Goal: Information Seeking & Learning: Learn about a topic

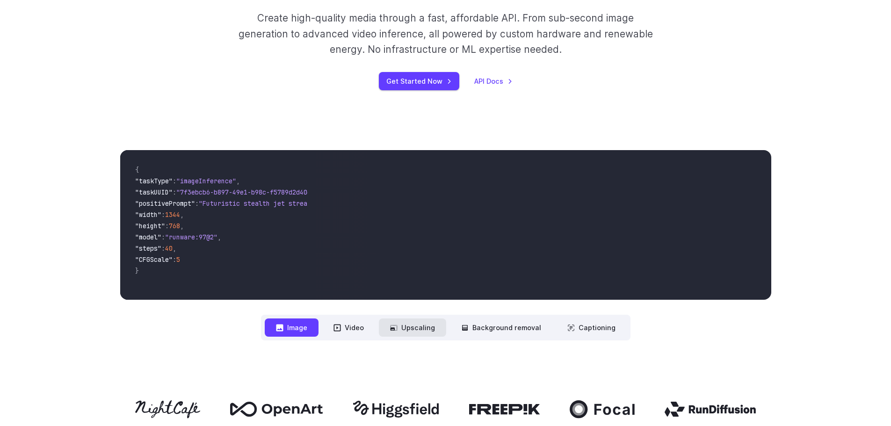
scroll to position [234, 0]
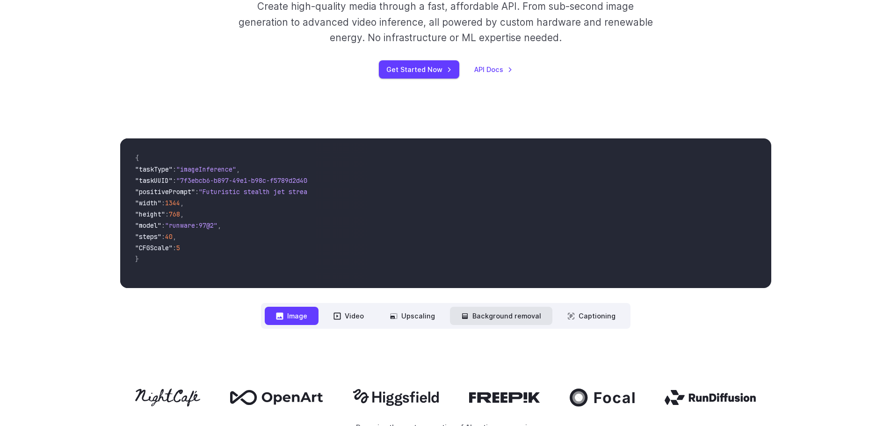
click at [483, 314] on button "Background removal" at bounding box center [501, 316] width 102 height 18
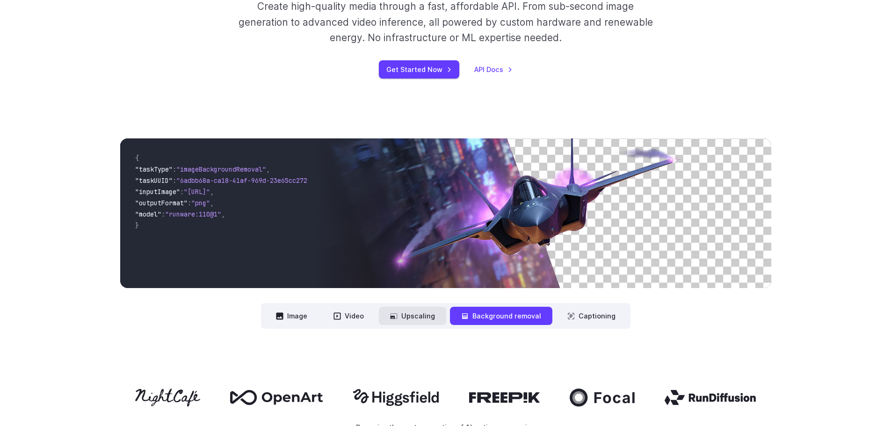
click at [398, 319] on icon at bounding box center [393, 315] width 7 height 7
click at [416, 313] on button "Upscaling" at bounding box center [412, 316] width 67 height 18
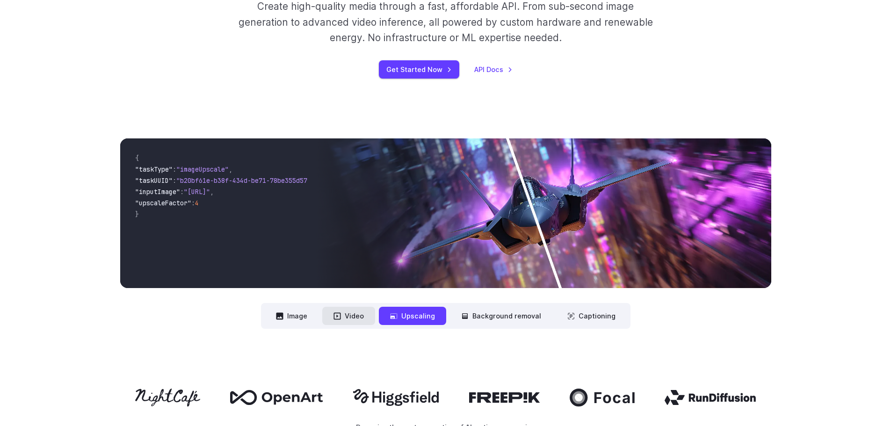
click at [345, 316] on button "Video" at bounding box center [348, 316] width 53 height 18
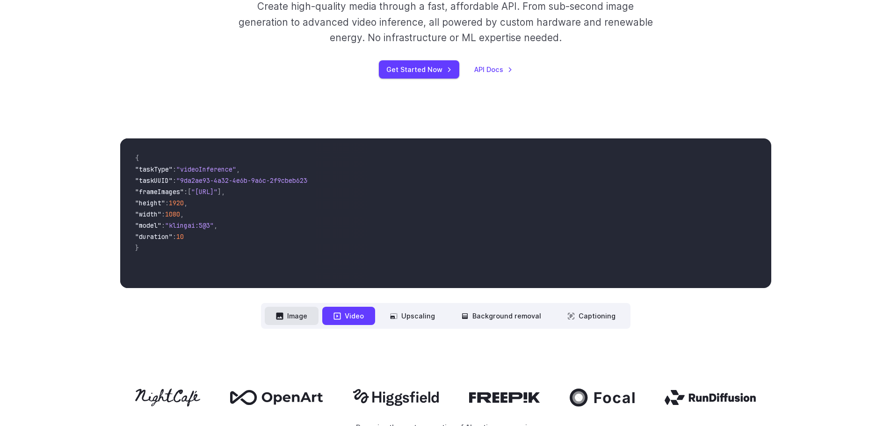
click at [295, 318] on button "Image" at bounding box center [292, 316] width 54 height 18
click at [360, 319] on button "Video" at bounding box center [348, 316] width 53 height 18
click at [193, 231] on span ""model" : "klingai:5@3" ," at bounding box center [218, 226] width 166 height 11
click at [202, 224] on span ""klingai:5@3"" at bounding box center [189, 225] width 49 height 8
click at [417, 318] on button "Upscaling" at bounding box center [412, 316] width 67 height 18
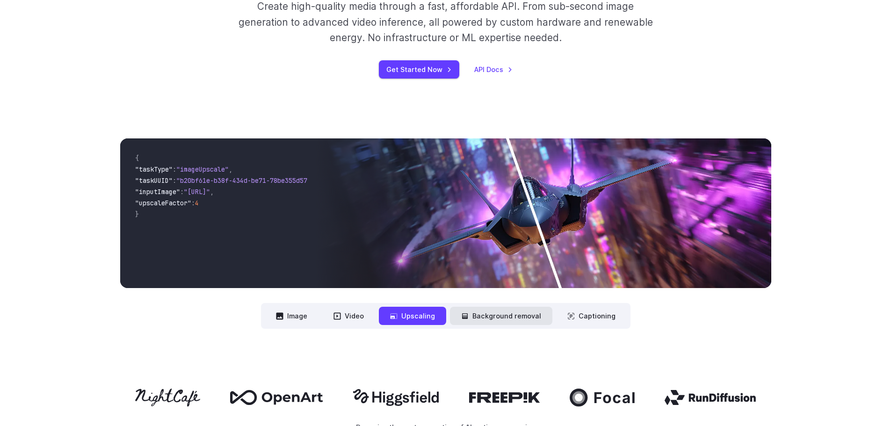
click at [492, 314] on button "Background removal" at bounding box center [501, 316] width 102 height 18
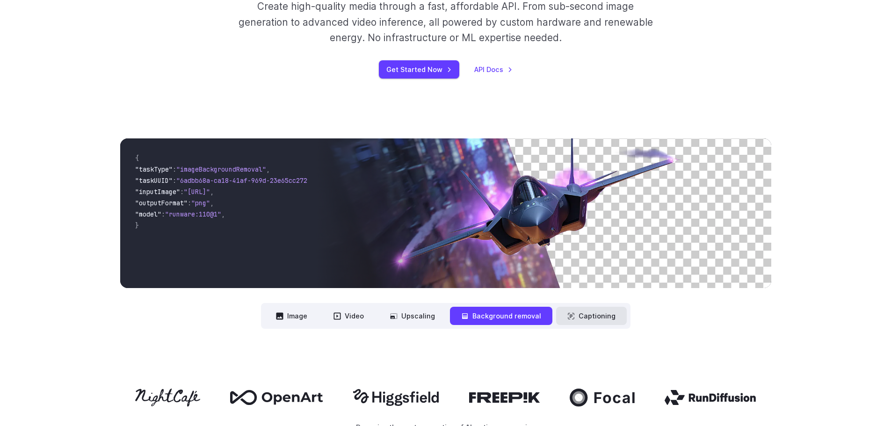
click at [590, 314] on button "Captioning" at bounding box center [591, 316] width 71 height 18
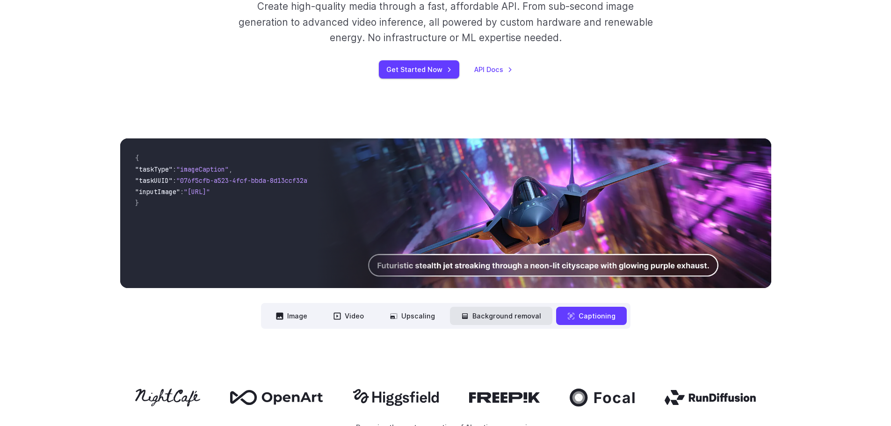
click at [530, 319] on button "Background removal" at bounding box center [501, 316] width 102 height 18
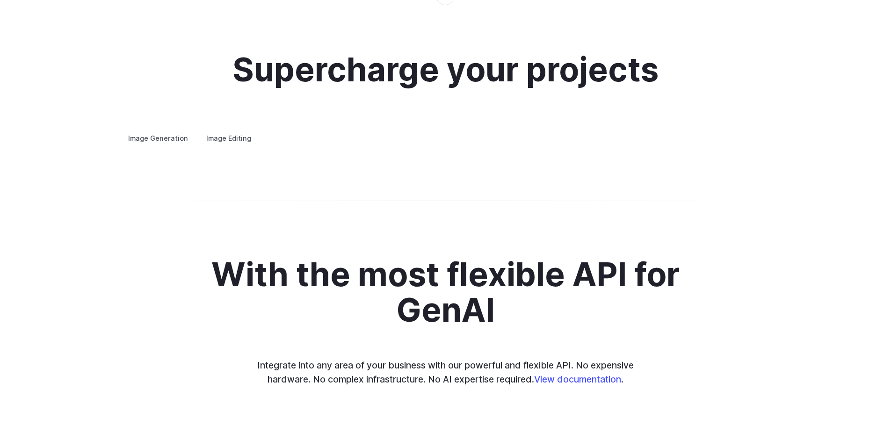
scroll to position [1777, 0]
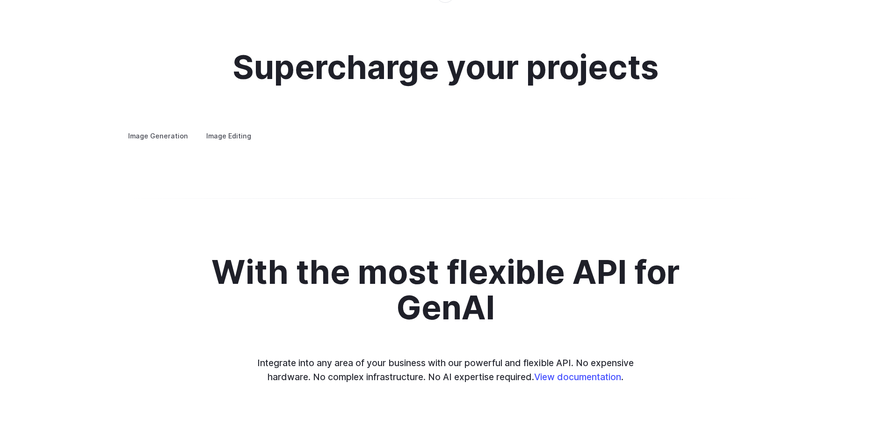
click at [229, 128] on label "Image Editing" at bounding box center [228, 136] width 61 height 16
click at [0, 0] on summary "Background Removal" at bounding box center [0, 0] width 0 height 0
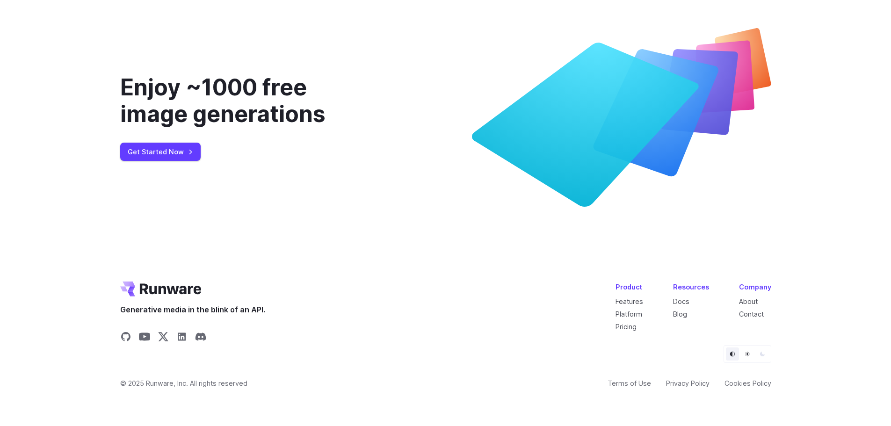
scroll to position [3595, 0]
click at [635, 326] on link "Pricing" at bounding box center [626, 327] width 21 height 8
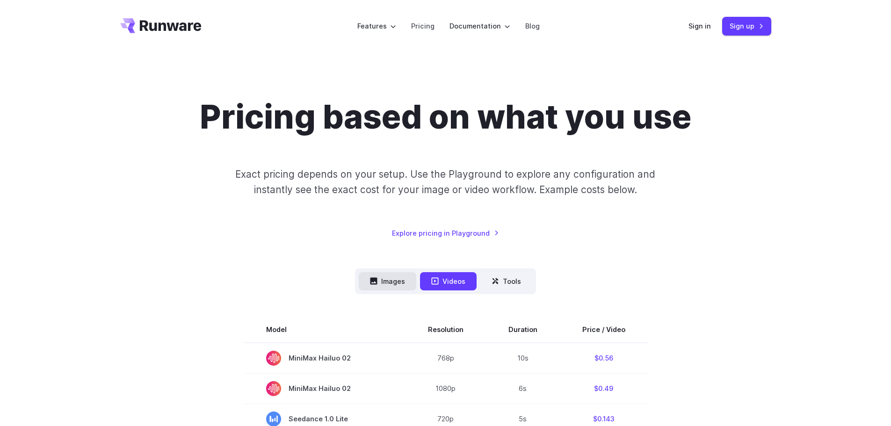
click at [384, 278] on button "Images" at bounding box center [388, 281] width 58 height 18
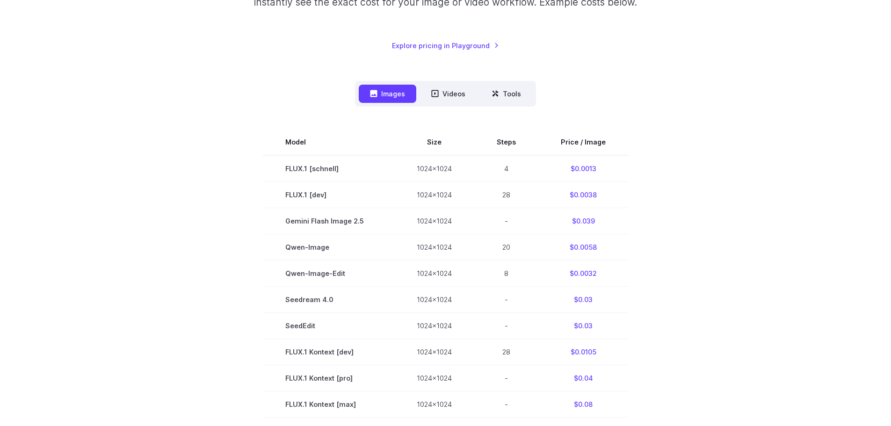
scroll to position [187, 0]
click at [502, 102] on button "Tools" at bounding box center [506, 94] width 52 height 18
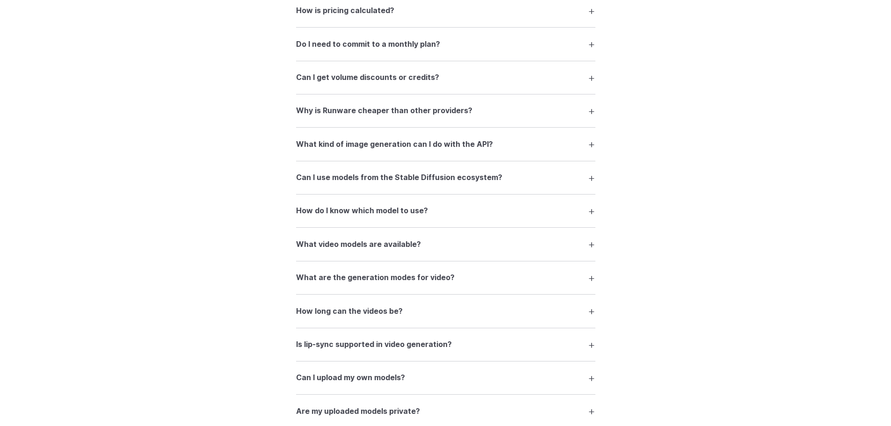
scroll to position [982, 0]
click at [589, 145] on summary "What kind of image generation can I do with the API?" at bounding box center [445, 144] width 299 height 18
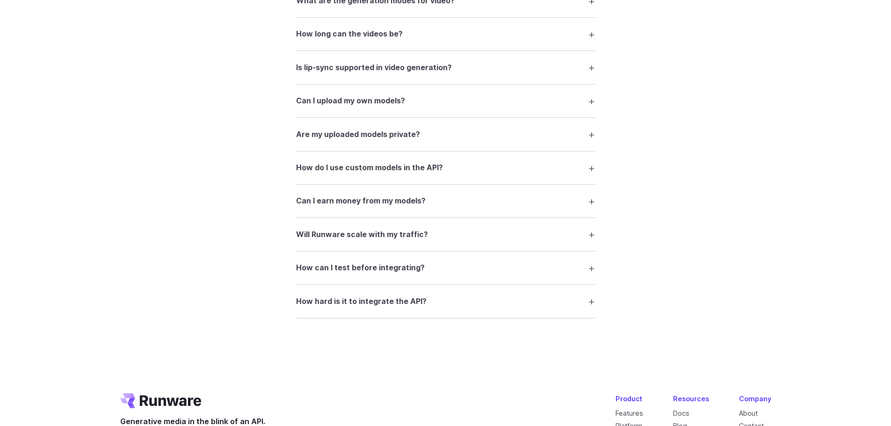
scroll to position [1356, 0]
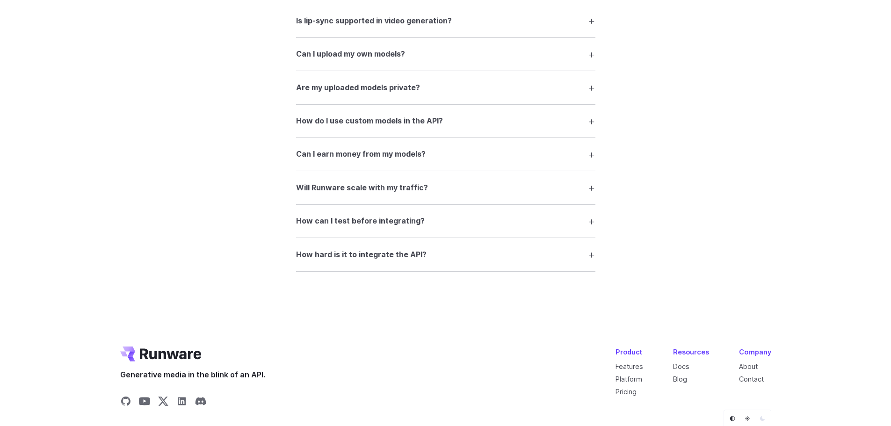
click at [590, 153] on summary "Can I earn money from my models?" at bounding box center [445, 154] width 299 height 18
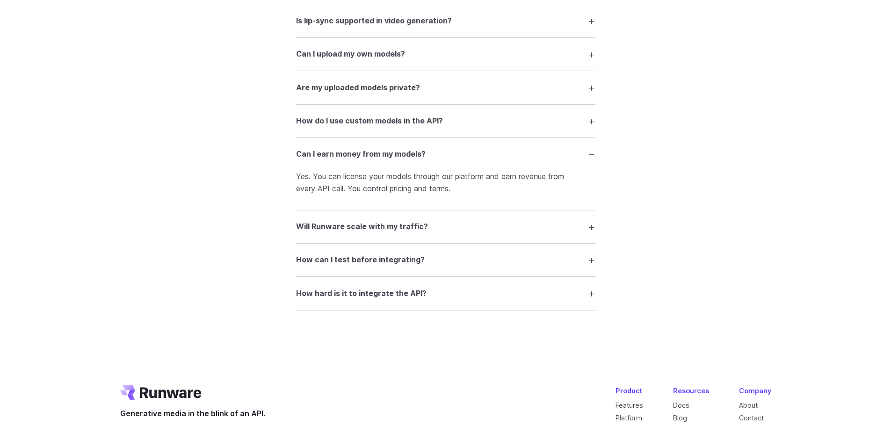
click at [592, 153] on summary "Can I earn money from my models?" at bounding box center [445, 154] width 299 height 18
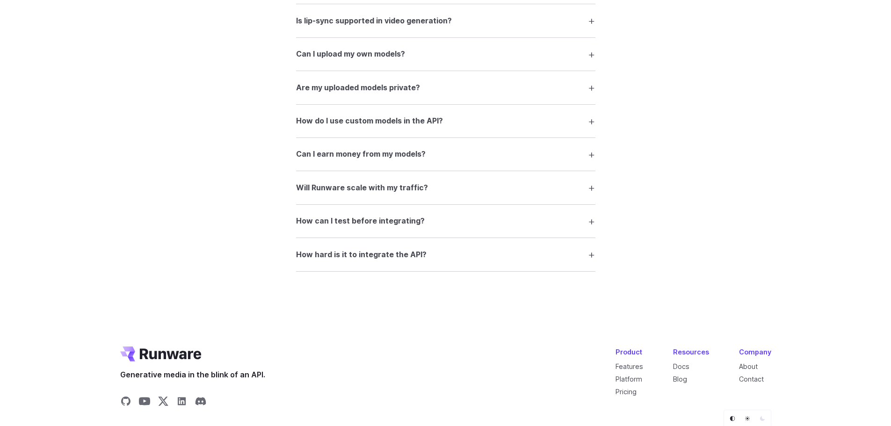
click at [589, 189] on summary "Will Runware scale with my traffic?" at bounding box center [445, 188] width 299 height 18
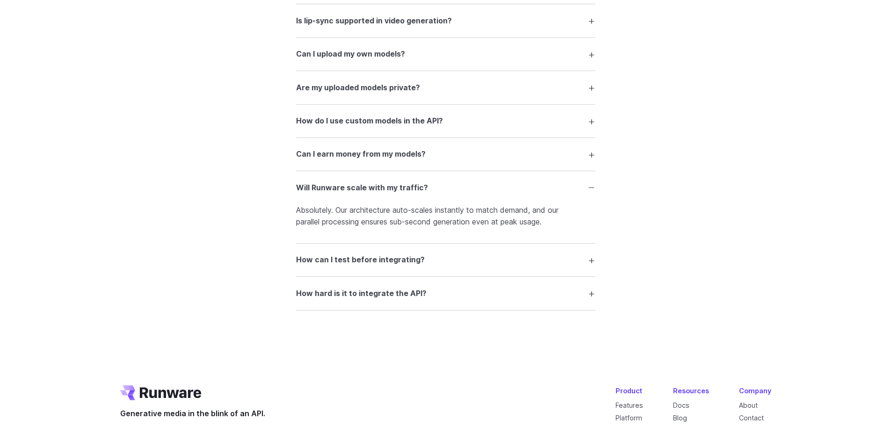
click at [589, 189] on summary "Will Runware scale with my traffic?" at bounding box center [445, 188] width 299 height 18
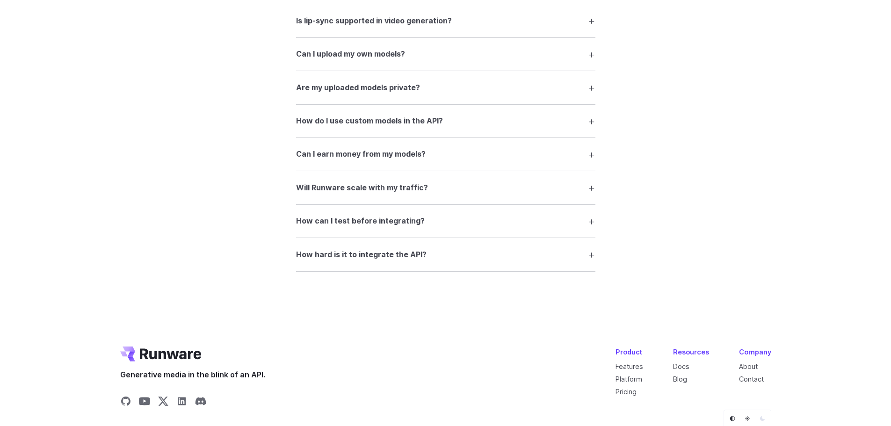
click at [589, 227] on summary "How can I test before integrating?" at bounding box center [445, 221] width 299 height 18
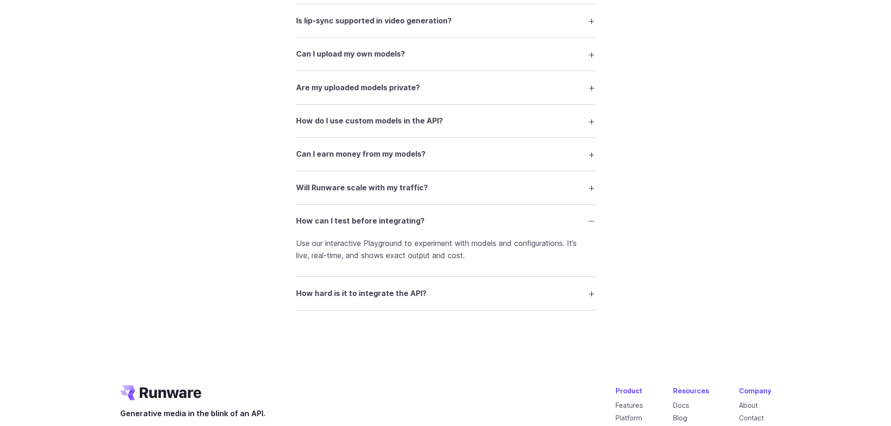
click at [589, 227] on summary "How can I test before integrating?" at bounding box center [445, 221] width 299 height 18
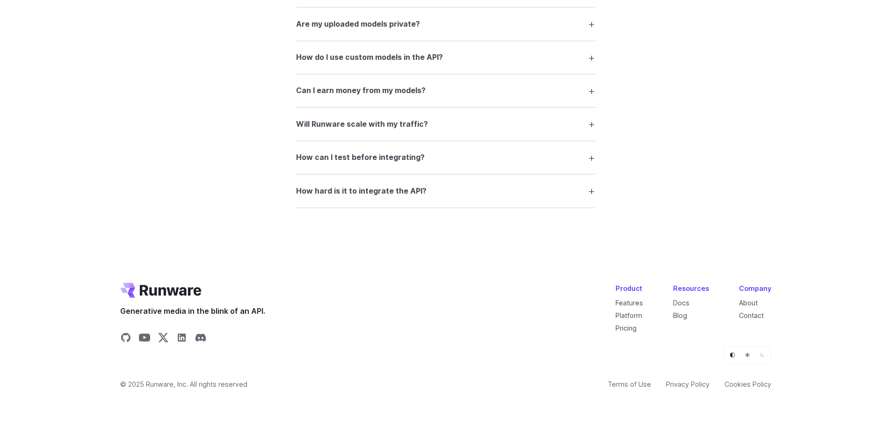
scroll to position [1421, 0]
click at [592, 193] on summary "How hard is it to integrate the API?" at bounding box center [445, 190] width 299 height 18
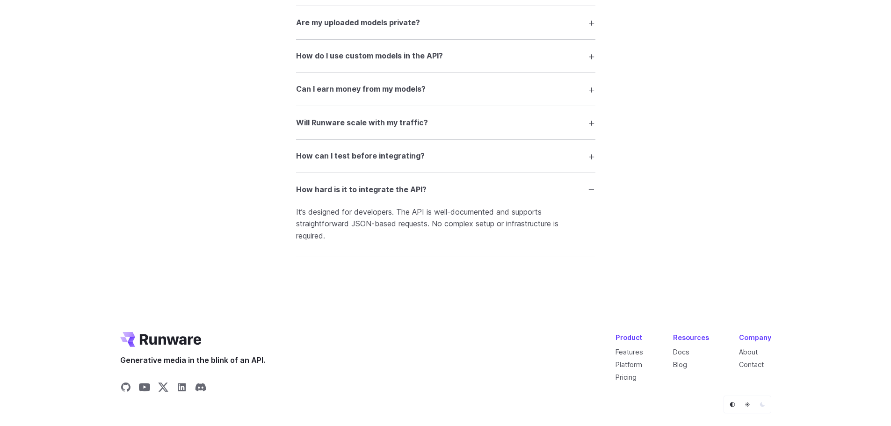
click at [592, 193] on summary "How hard is it to integrate the API?" at bounding box center [445, 190] width 299 height 18
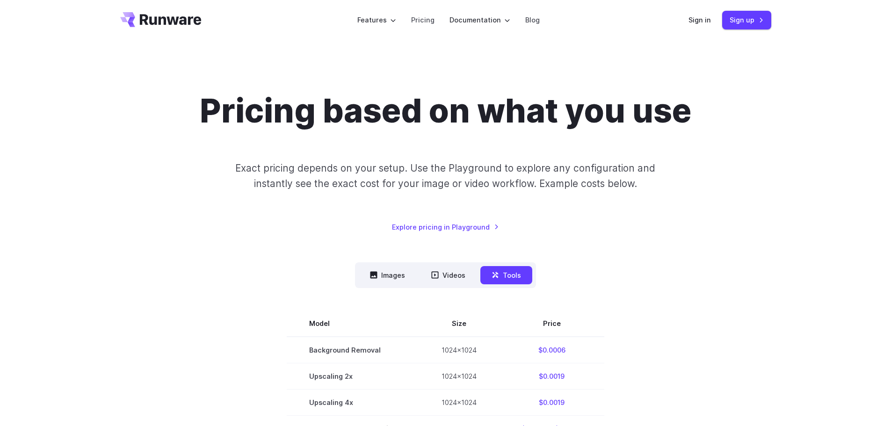
scroll to position [0, 0]
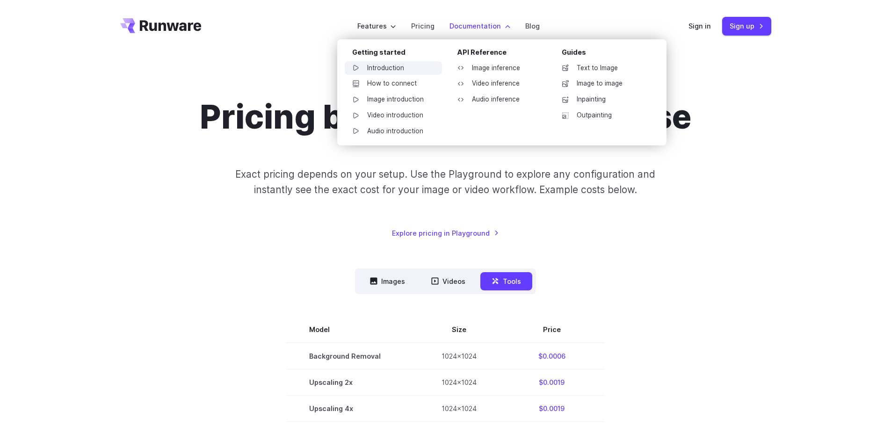
click at [371, 70] on link "Introduction" at bounding box center [393, 68] width 97 height 14
